Goal: Information Seeking & Learning: Learn about a topic

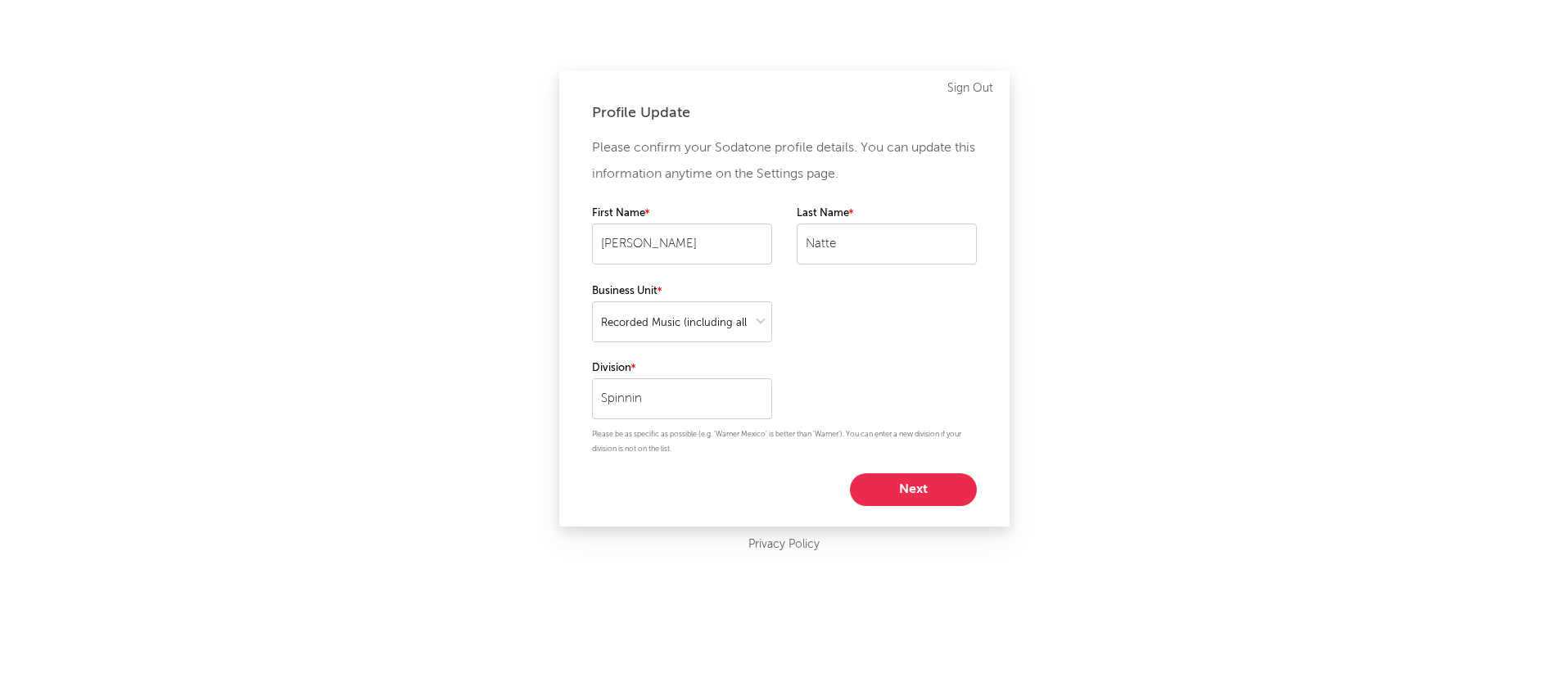
select select "recorded_music"
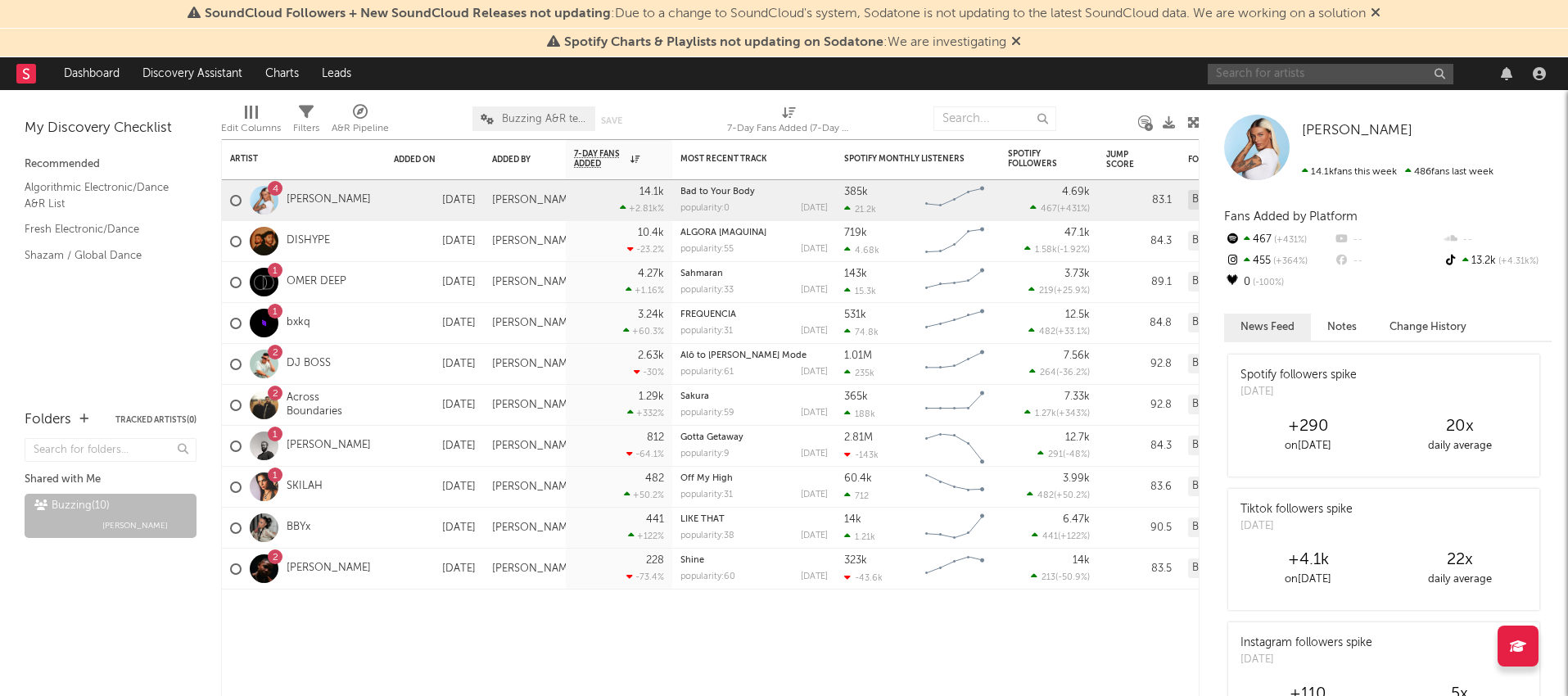
click at [1346, 77] on input "text" at bounding box center [1330, 75] width 245 height 21
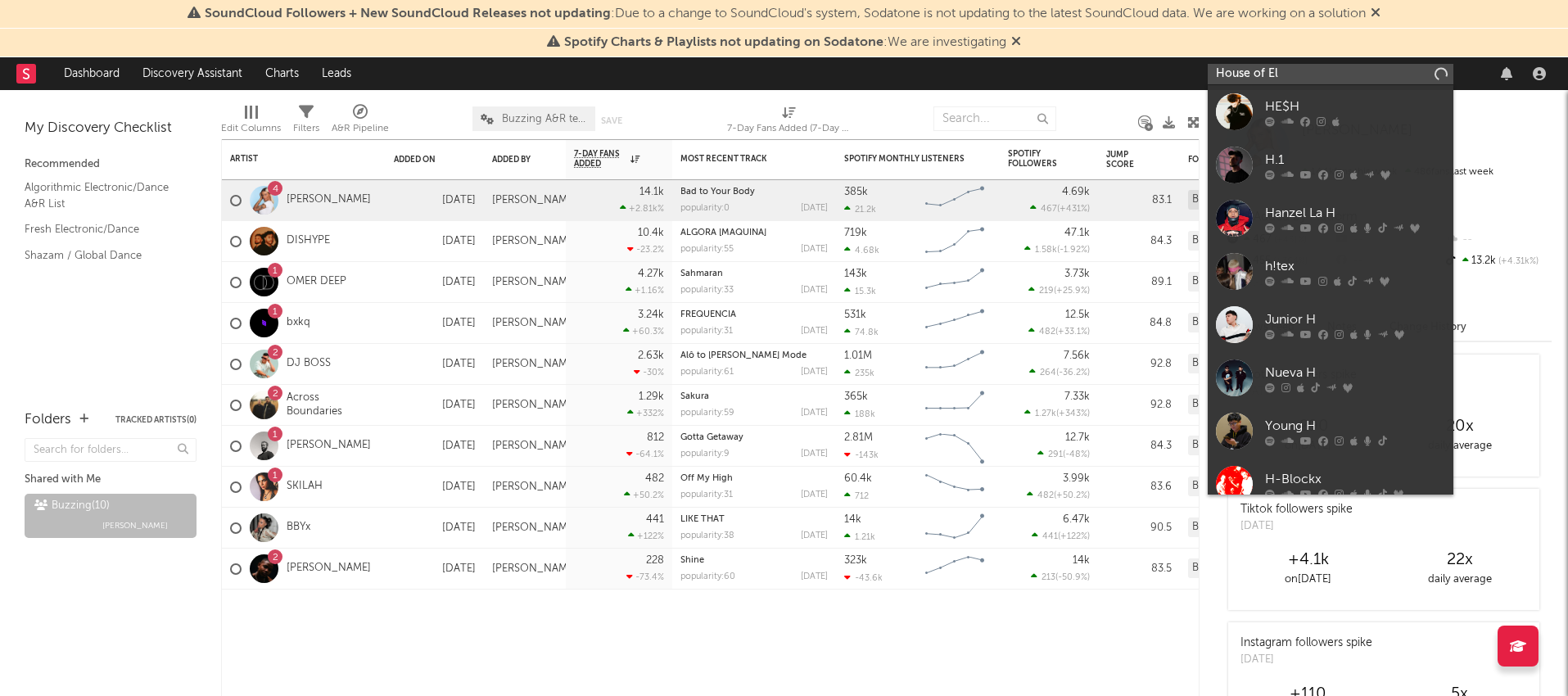
type input "House of El"
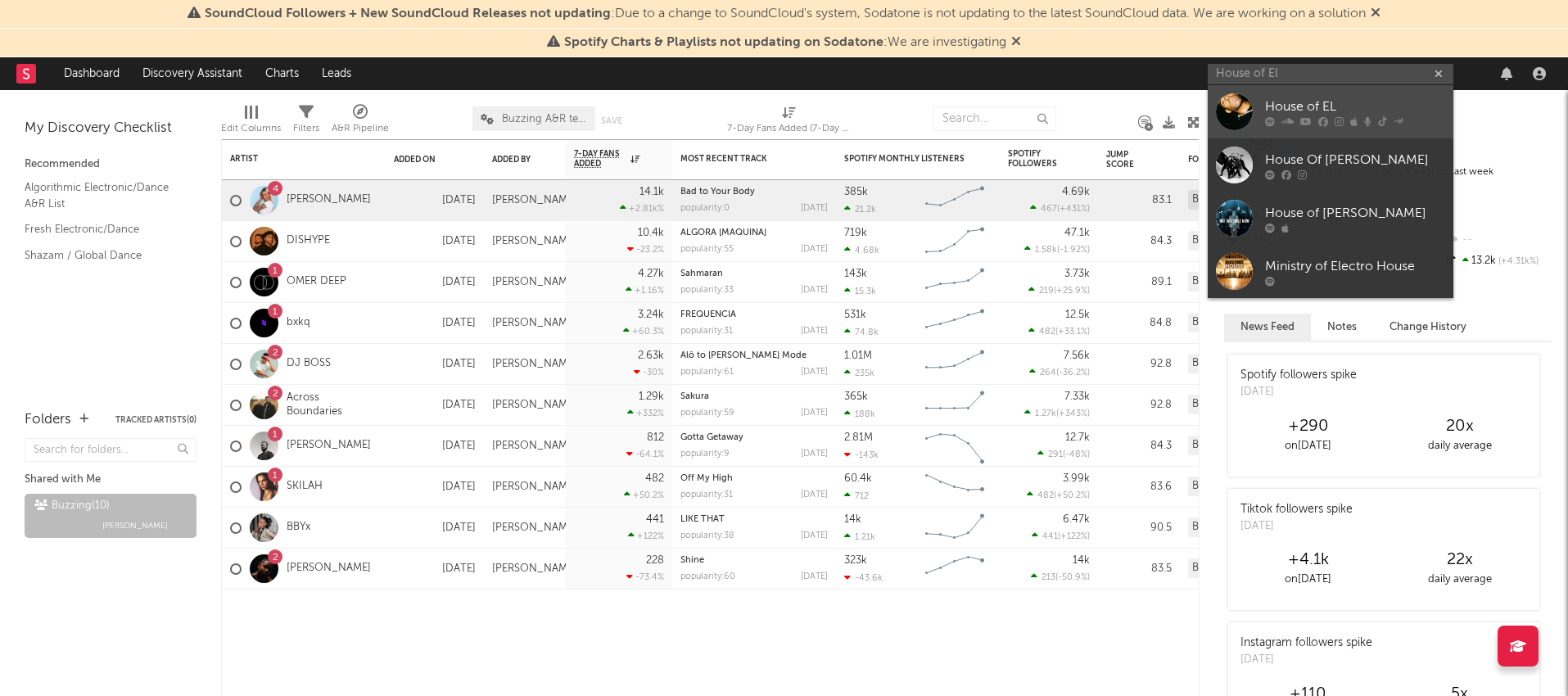
click at [1371, 103] on div "House of EL" at bounding box center [1355, 106] width 180 height 20
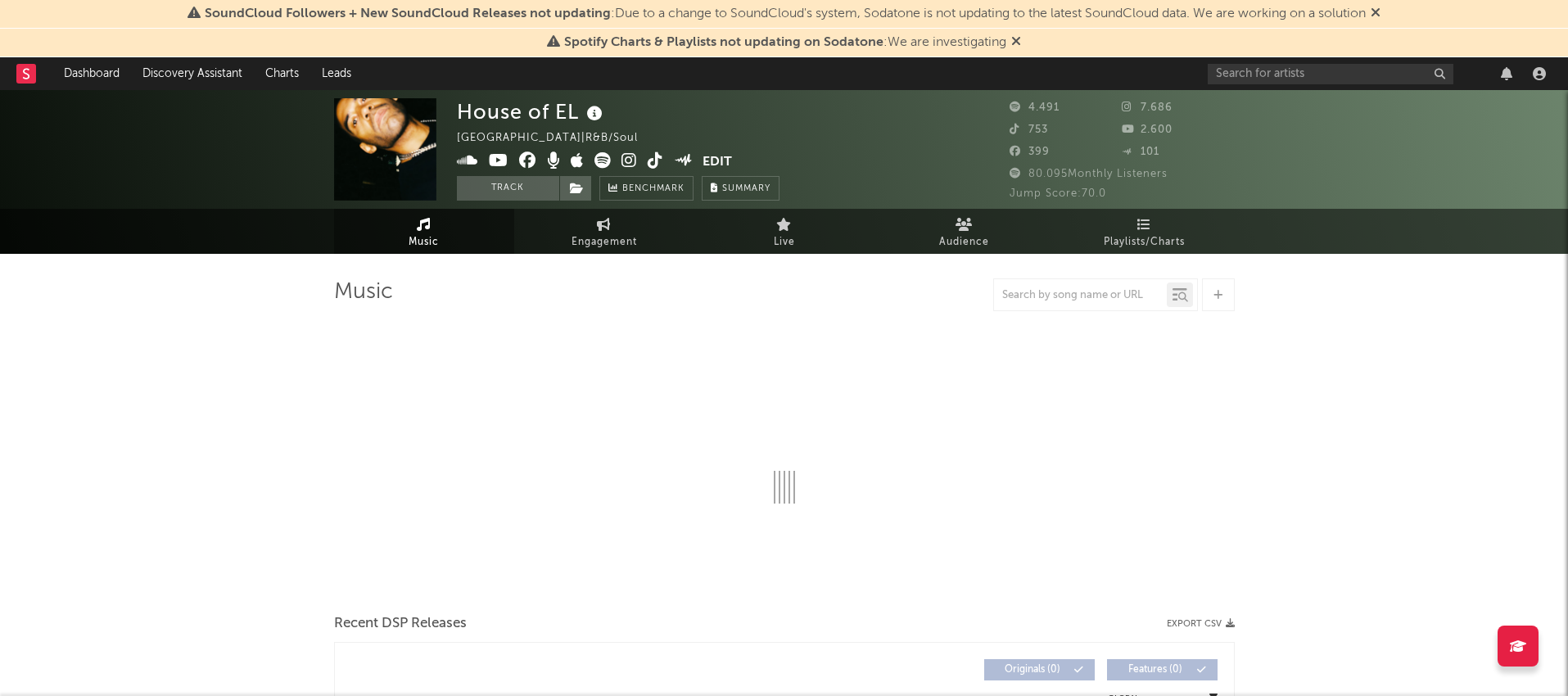
select select "6m"
